Goal: Navigation & Orientation: Find specific page/section

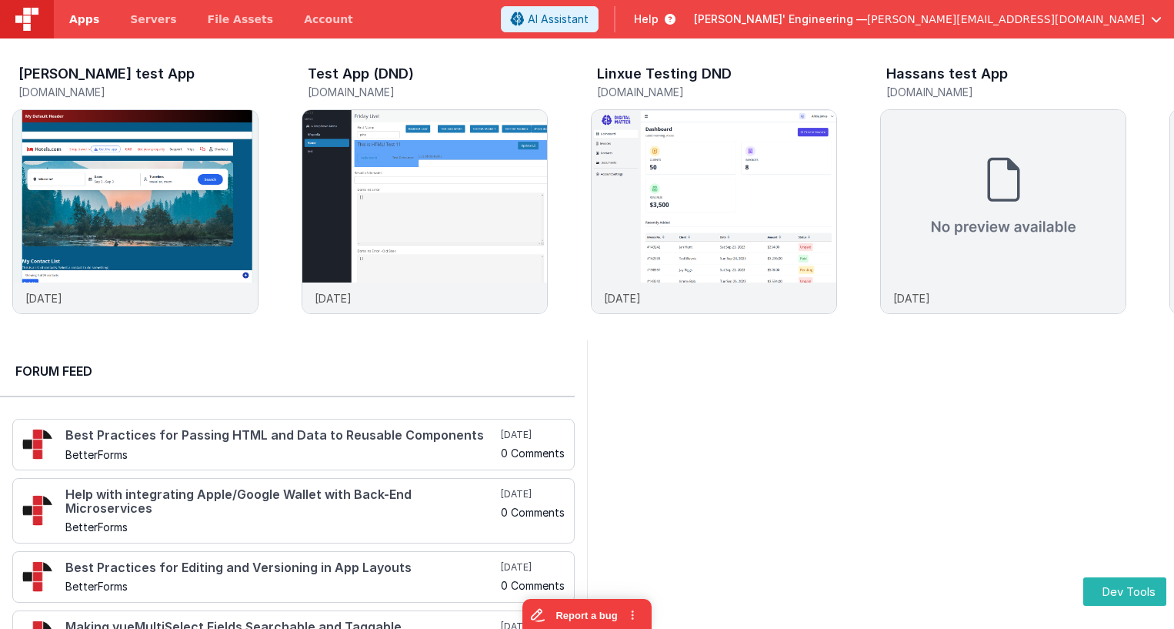
click at [69, 29] on link "Apps" at bounding box center [84, 19] width 61 height 38
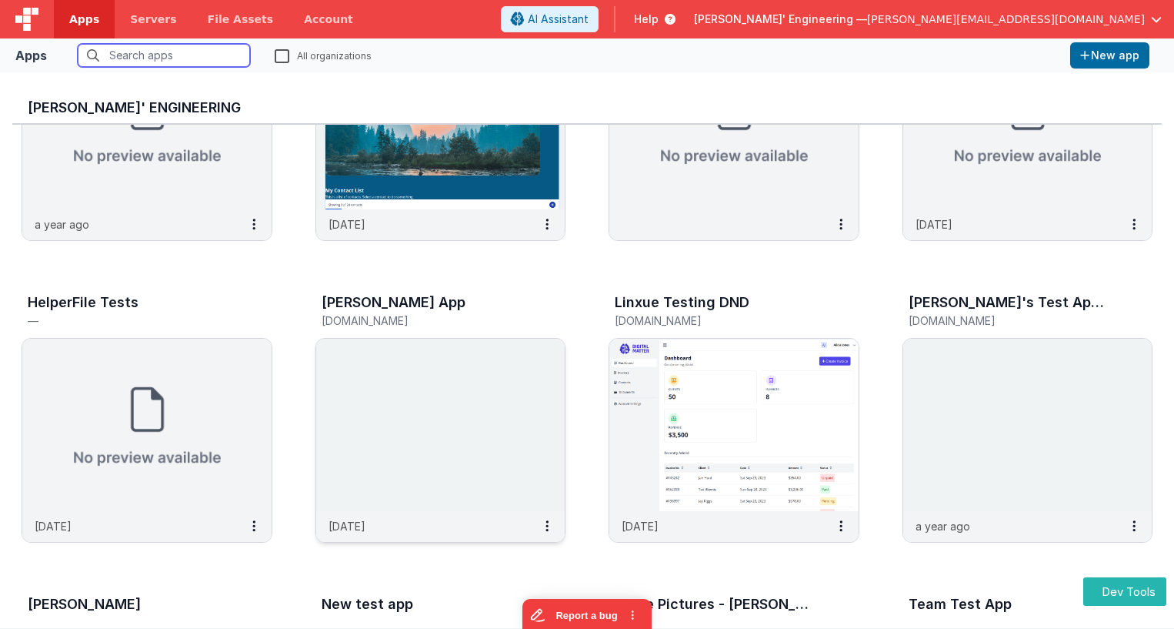
scroll to position [185, 0]
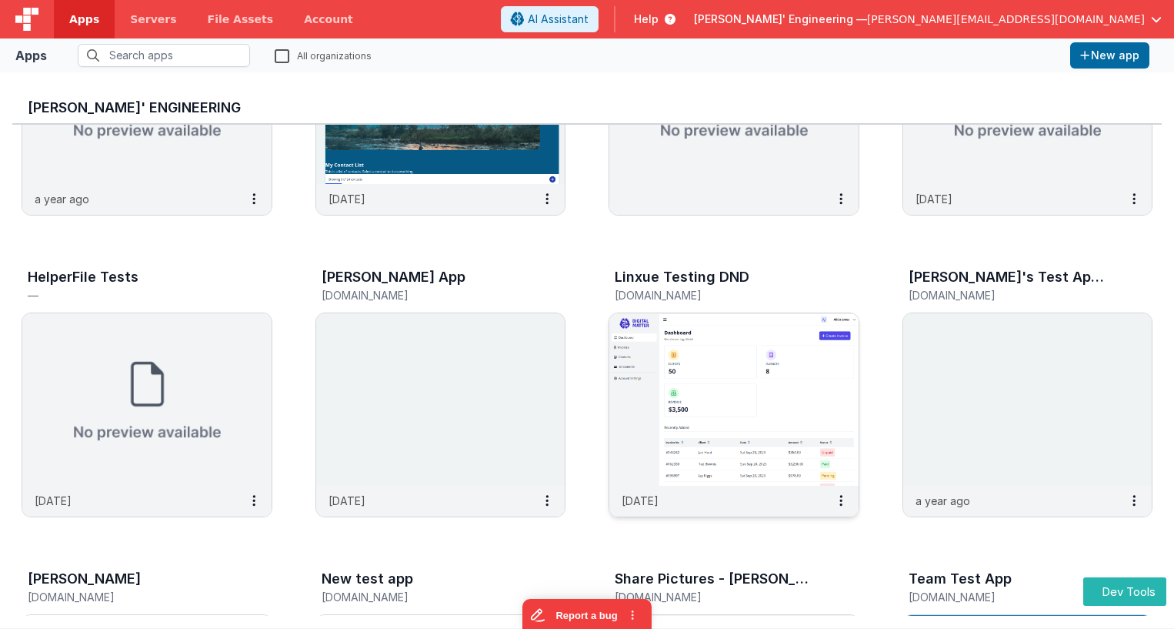
click at [679, 430] on img at bounding box center [733, 399] width 249 height 172
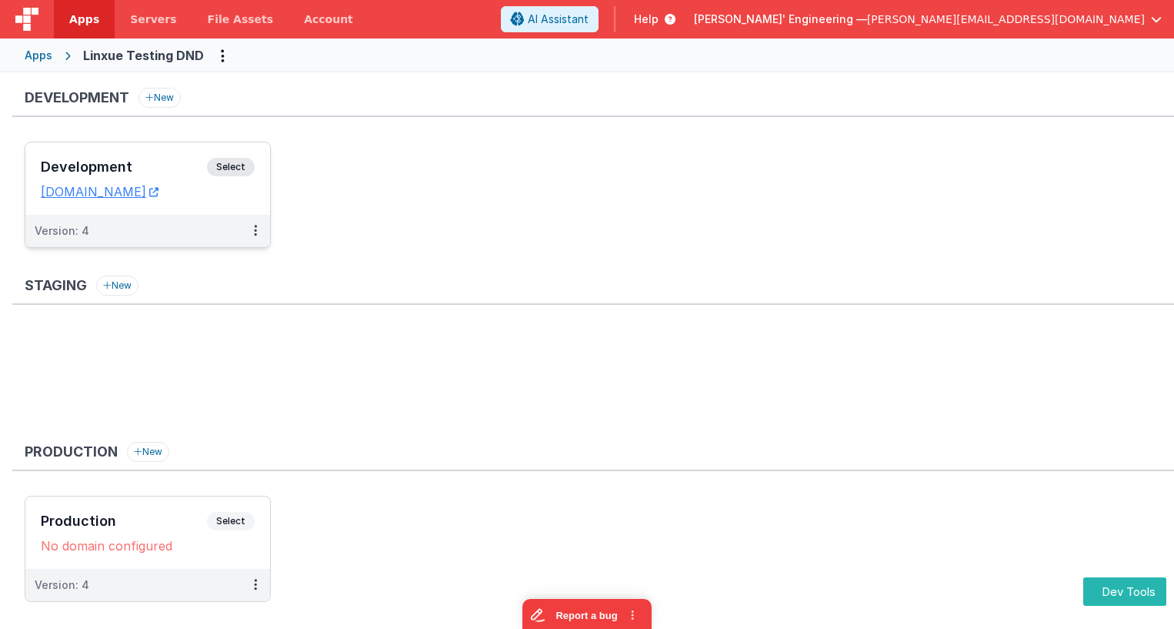
click at [187, 154] on div "Development Select URLs [DOMAIN_NAME]" at bounding box center [147, 178] width 245 height 72
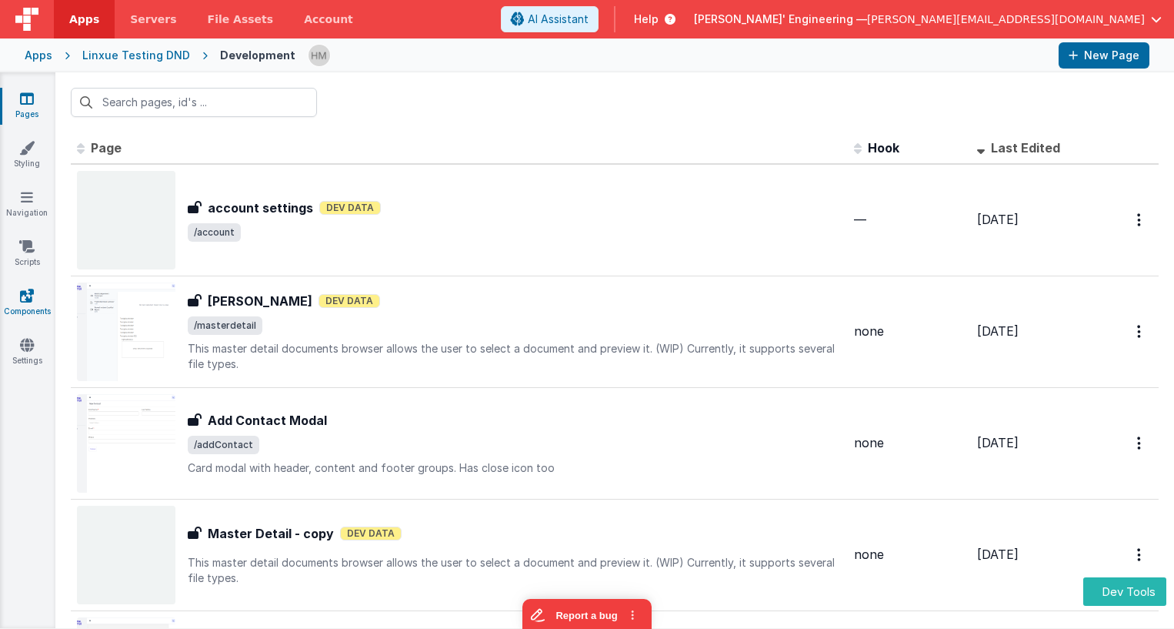
click at [28, 294] on icon at bounding box center [27, 295] width 14 height 15
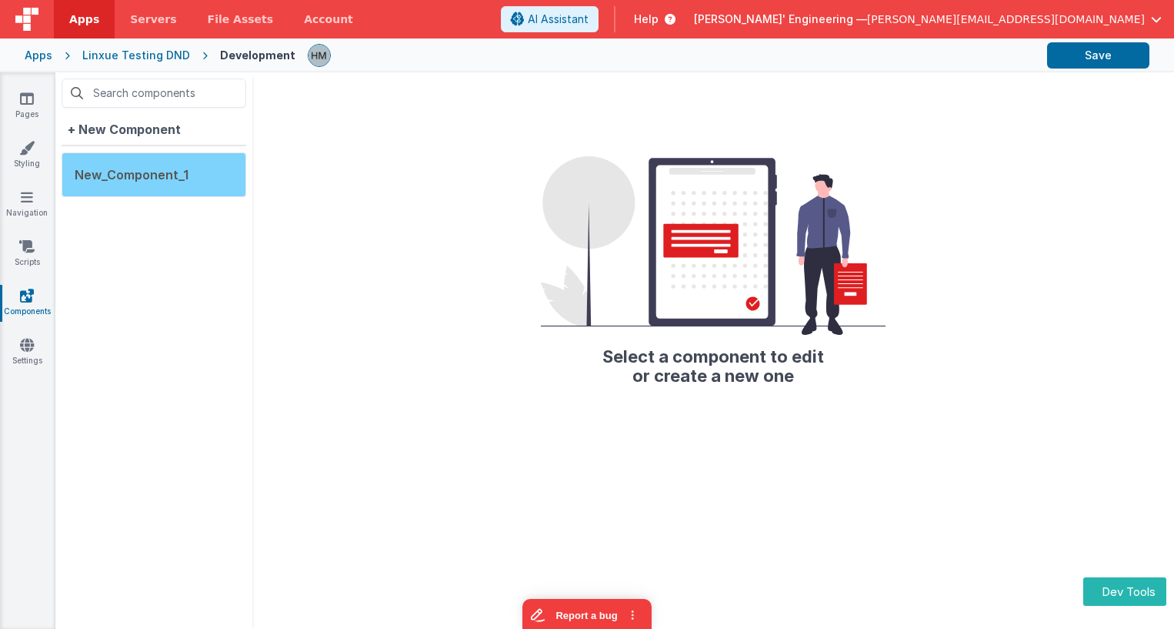
click at [148, 189] on div "New_Component_1" at bounding box center [154, 174] width 185 height 45
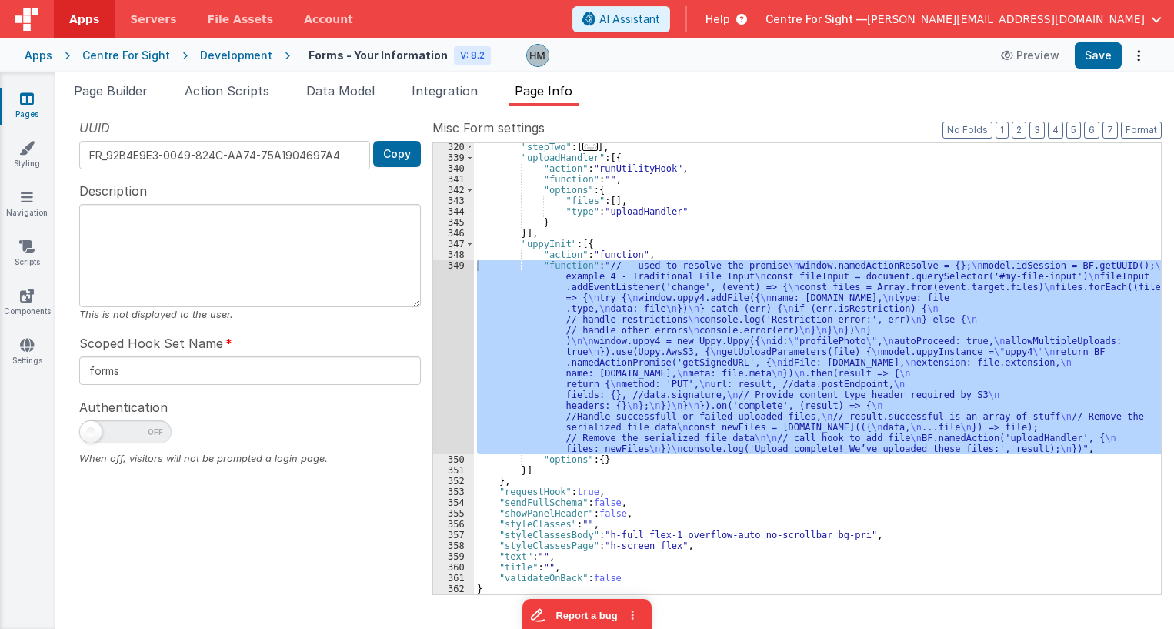
scroll to position [357, 0]
click at [32, 50] on div "Apps" at bounding box center [39, 55] width 28 height 15
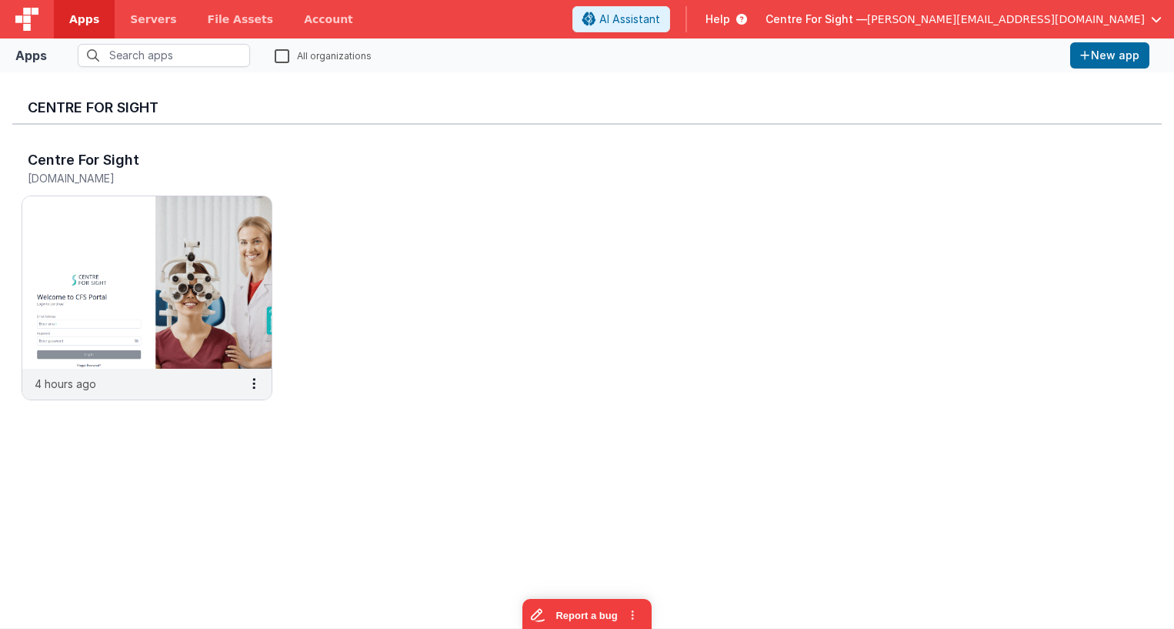
click at [1016, 13] on span "[PERSON_NAME][EMAIL_ADDRESS][DOMAIN_NAME]" at bounding box center [1006, 19] width 278 height 15
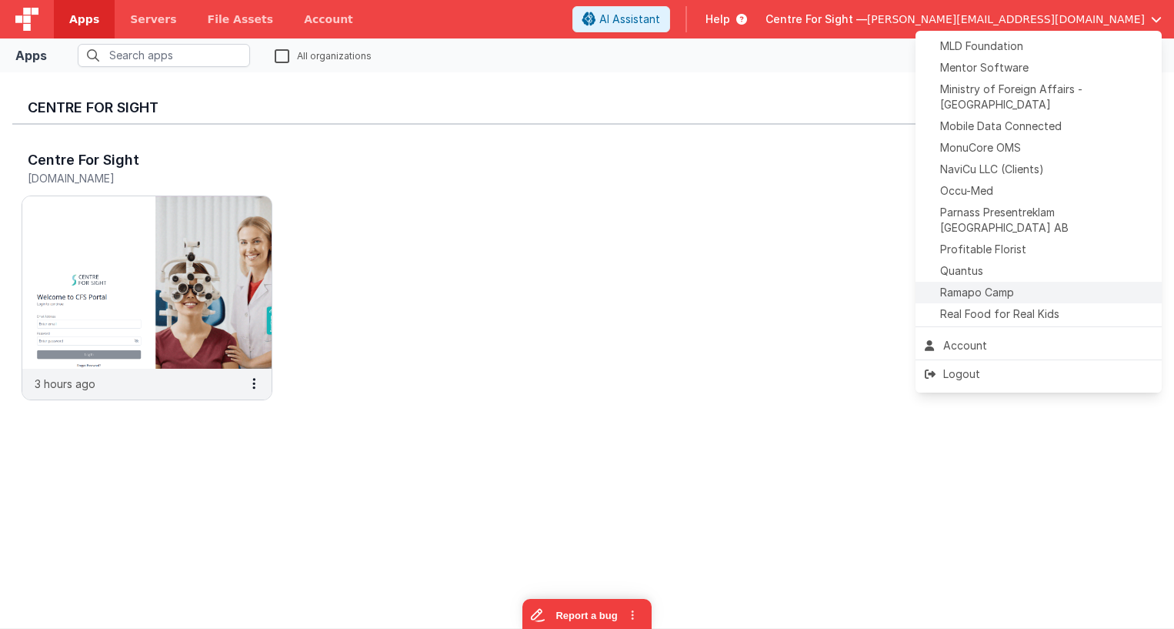
scroll to position [628, 0]
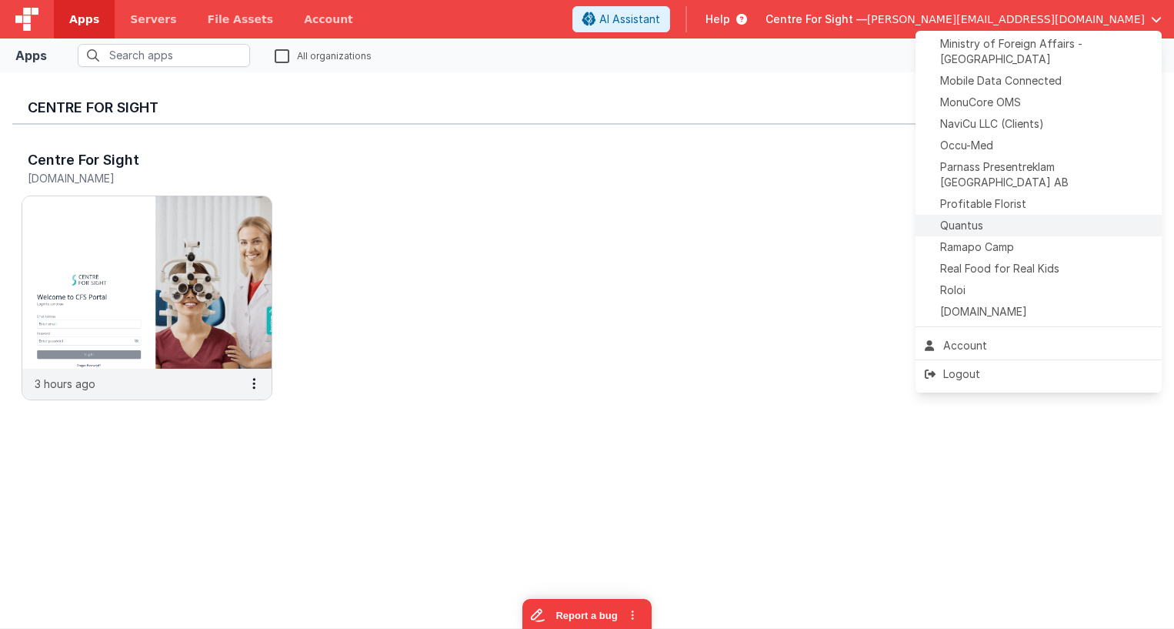
click at [982, 215] on li "Quantus" at bounding box center [1039, 226] width 246 height 22
